Goal: Information Seeking & Learning: Learn about a topic

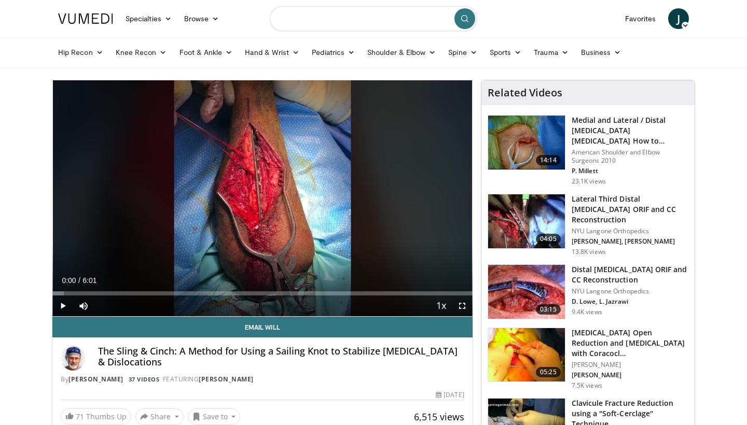
click at [329, 23] on input "Search topics, interventions" at bounding box center [373, 18] width 207 height 25
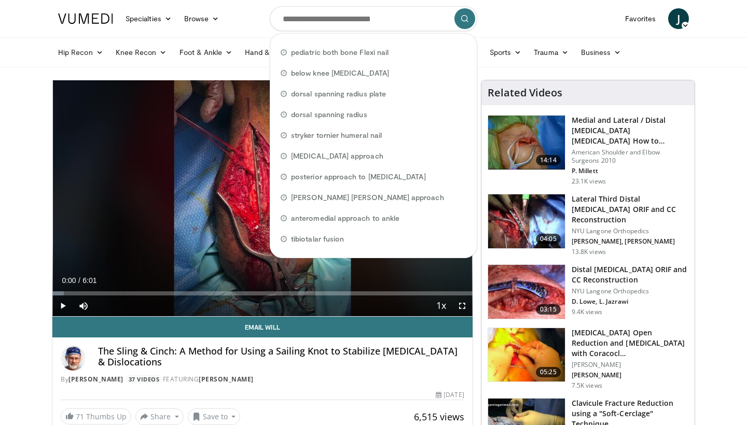
click at [519, 30] on nav "Specialties Adult & Family Medicine Allergy, Asthma, Immunology Anesthesiology …" at bounding box center [373, 18] width 643 height 37
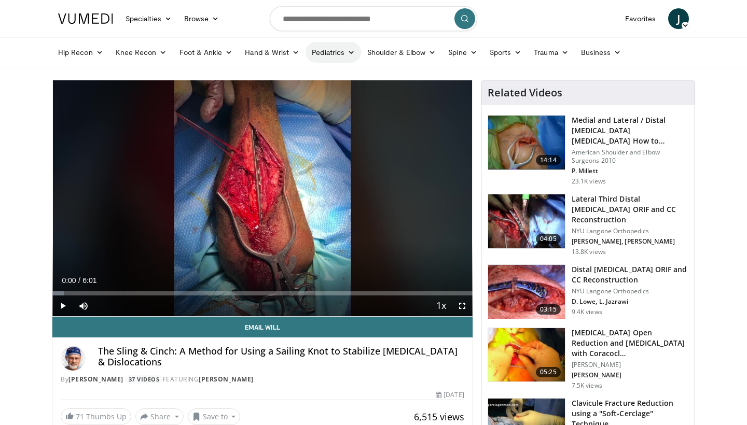
click at [347, 57] on link "Pediatrics" at bounding box center [332, 52] width 55 height 21
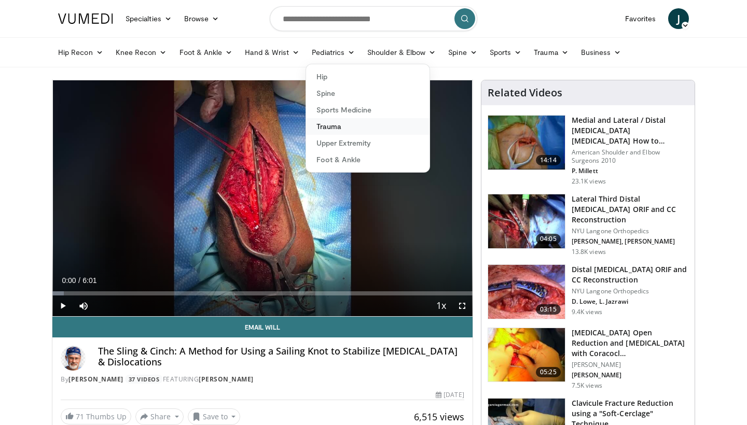
click at [343, 128] on link "Trauma" at bounding box center [367, 126] width 123 height 17
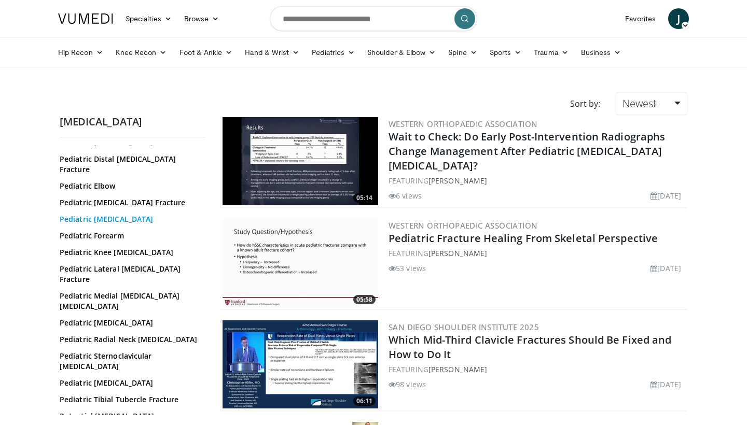
scroll to position [61, 0]
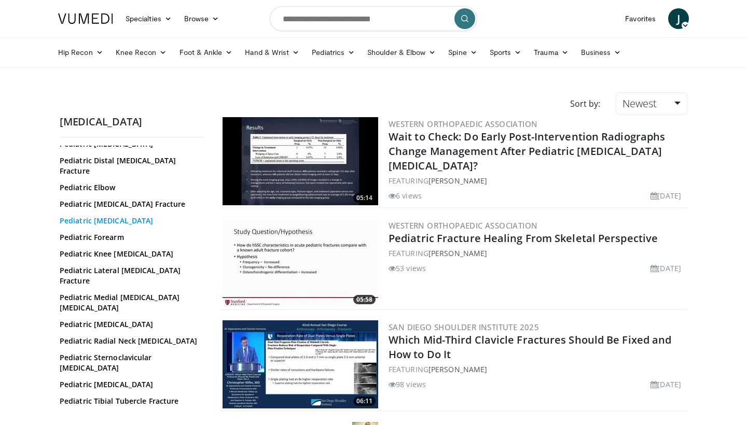
click at [134, 216] on link "Pediatric [MEDICAL_DATA]" at bounding box center [130, 221] width 140 height 10
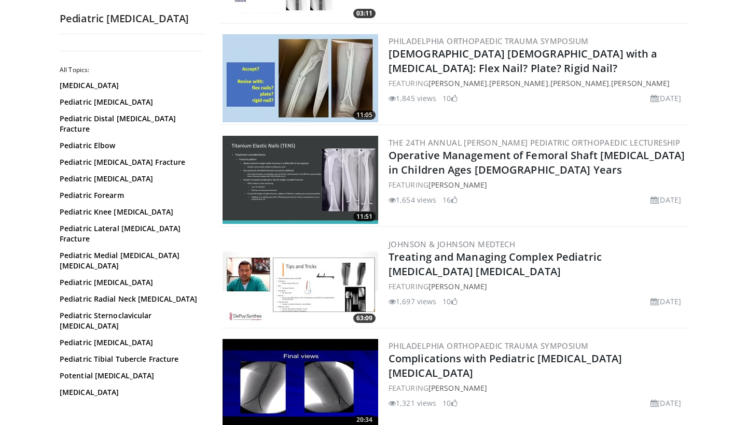
scroll to position [490, 0]
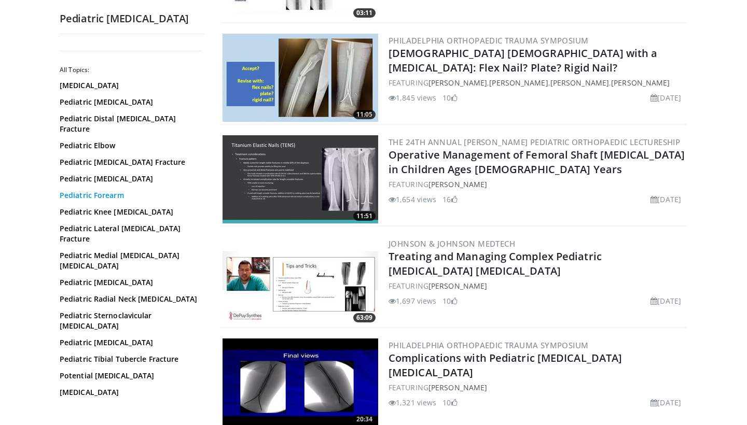
click at [120, 198] on link "Pediatric Forearm" at bounding box center [130, 195] width 140 height 10
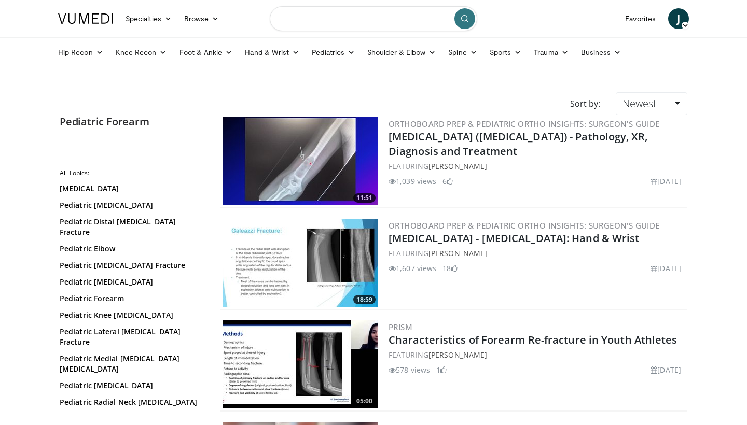
click at [376, 16] on input "Search topics, interventions" at bounding box center [373, 18] width 207 height 25
type input "**********"
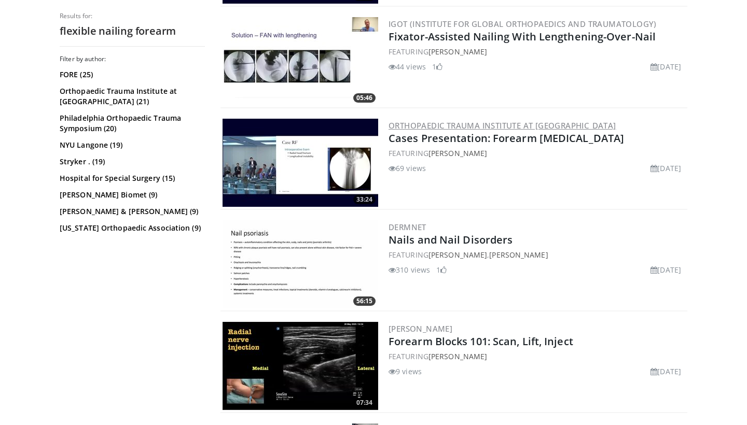
scroll to position [1127, 0]
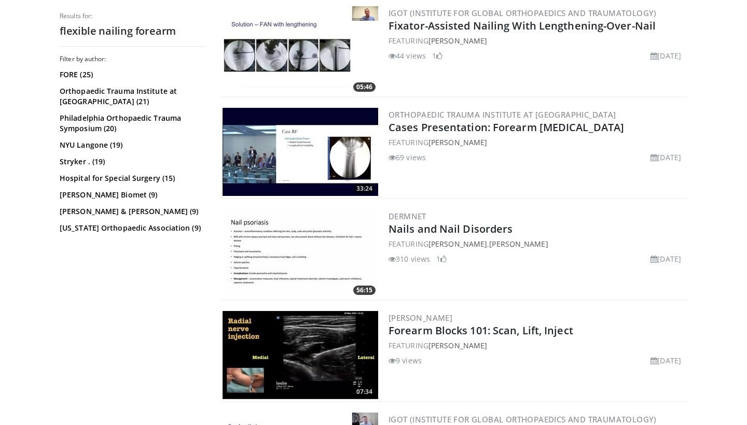
click at [325, 137] on img at bounding box center [300, 152] width 156 height 88
